Goal: Task Accomplishment & Management: Manage account settings

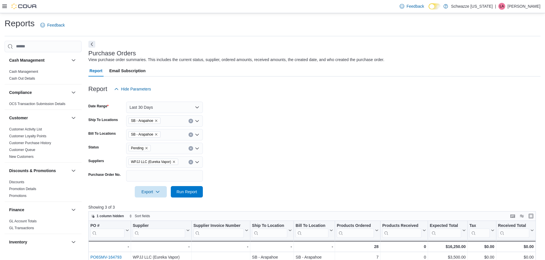
scroll to position [57, 0]
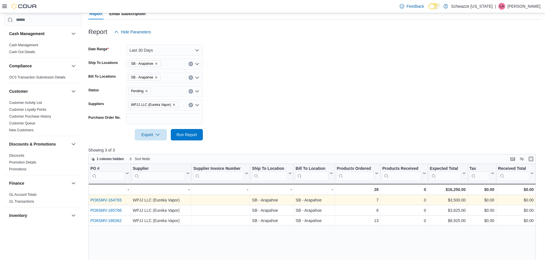
click at [117, 200] on link "PO6SMV-164793" at bounding box center [105, 200] width 31 height 5
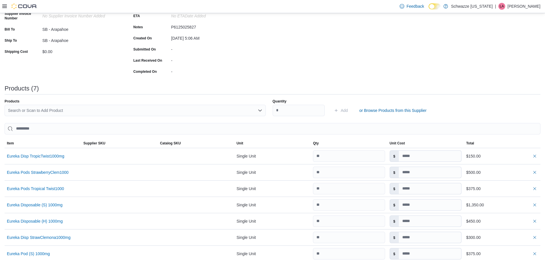
scroll to position [86, 0]
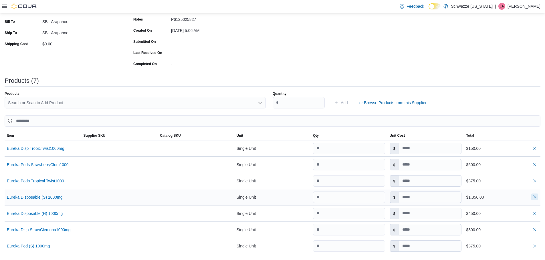
click at [538, 200] on button "button" at bounding box center [534, 197] width 7 height 7
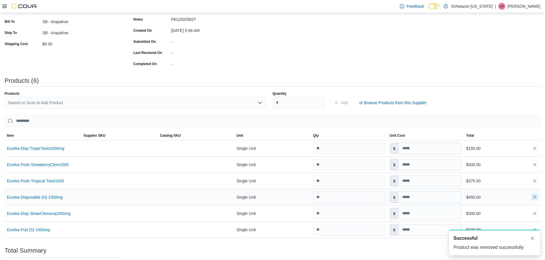
click at [538, 198] on button "button" at bounding box center [534, 197] width 7 height 7
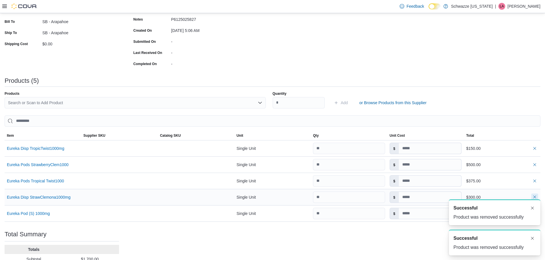
scroll to position [0, 0]
click at [538, 195] on button "button" at bounding box center [534, 197] width 7 height 7
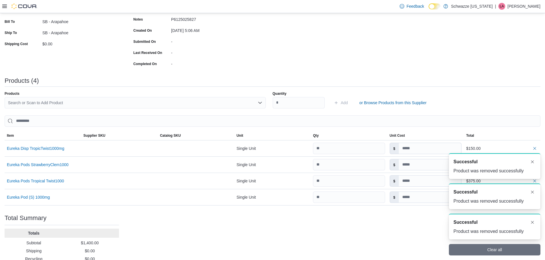
click at [539, 150] on div "A new notification appears Successful Product was removed successfully A new no…" at bounding box center [487, 205] width 114 height 112
click at [538, 149] on button "button" at bounding box center [534, 148] width 7 height 7
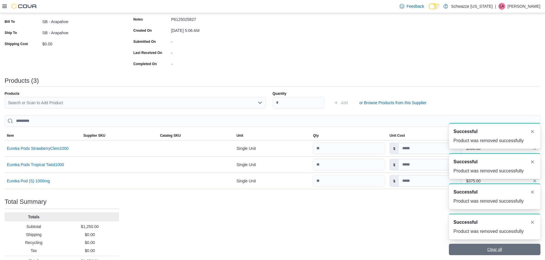
click at [520, 247] on span "Clear all" at bounding box center [494, 249] width 85 height 11
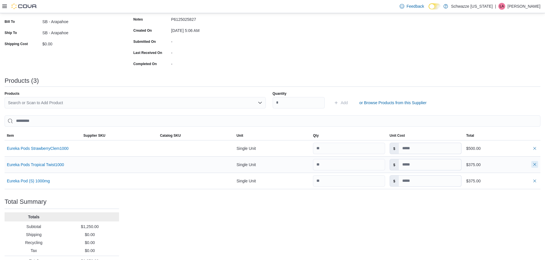
click at [538, 165] on button "button" at bounding box center [534, 164] width 7 height 7
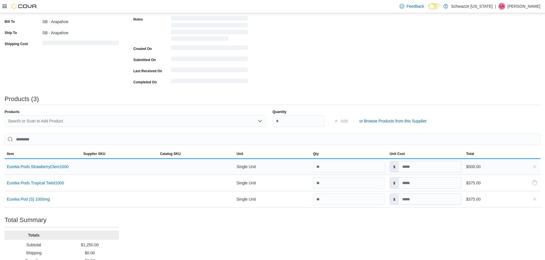
click at [539, 163] on div "$500.00" at bounding box center [501, 166] width 77 height 11
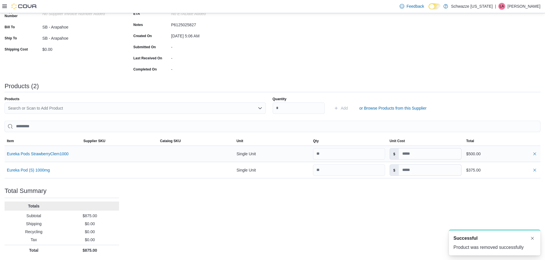
scroll to position [80, 0]
click at [539, 165] on div "$375.00" at bounding box center [501, 170] width 77 height 11
click at [538, 168] on button "button" at bounding box center [534, 170] width 7 height 7
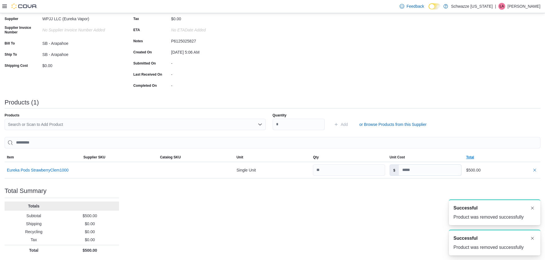
scroll to position [64, 0]
click at [538, 163] on td "Total $500.00" at bounding box center [501, 170] width 77 height 16
click at [538, 170] on button "button" at bounding box center [534, 170] width 7 height 7
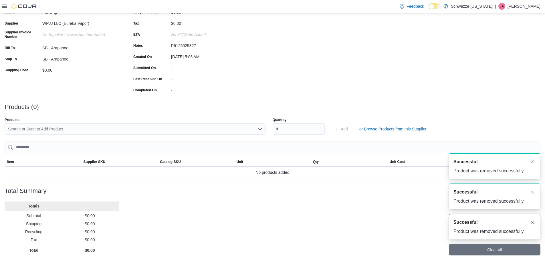
scroll to position [59, 0]
